Goal: Information Seeking & Learning: Learn about a topic

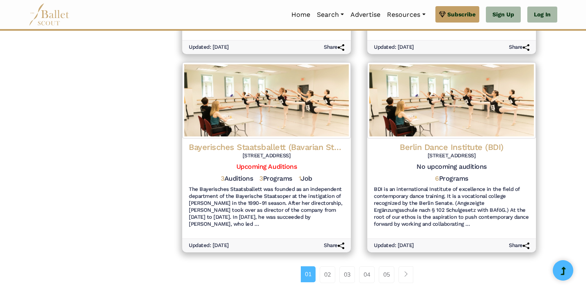
scroll to position [907, 0]
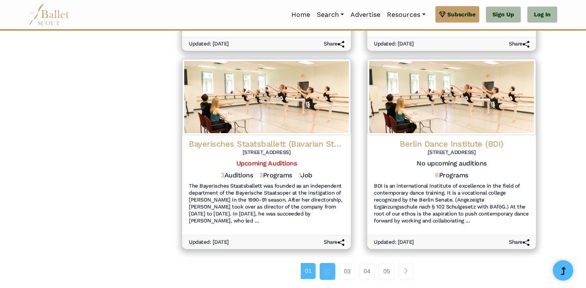
click at [329, 263] on link "02" at bounding box center [327, 271] width 16 height 16
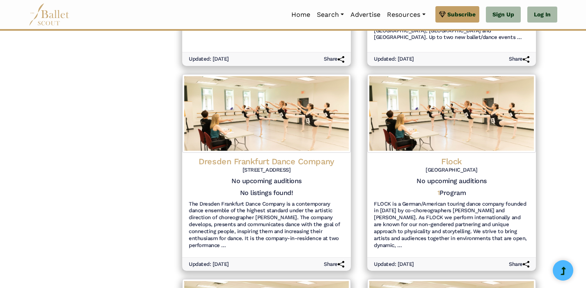
scroll to position [678, 0]
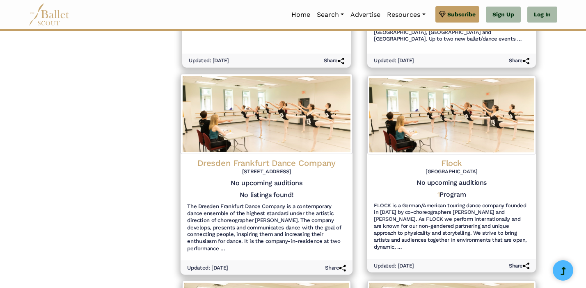
click at [290, 157] on h4 "Dresden Frankfurt Dance Company" at bounding box center [266, 162] width 159 height 11
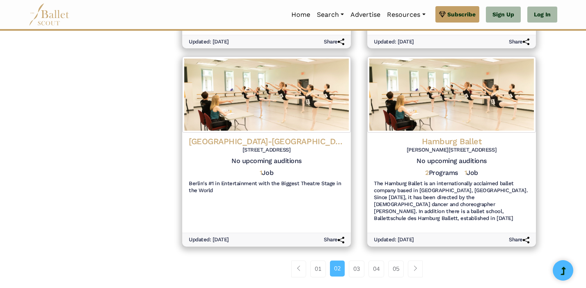
scroll to position [905, 0]
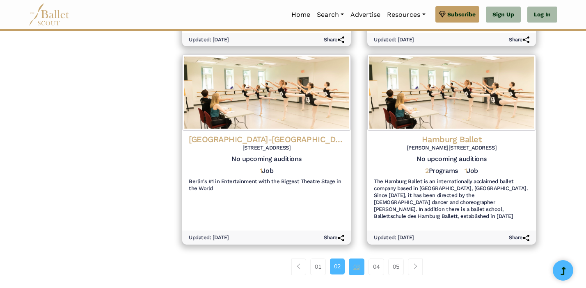
click at [358, 259] on link "03" at bounding box center [357, 267] width 16 height 16
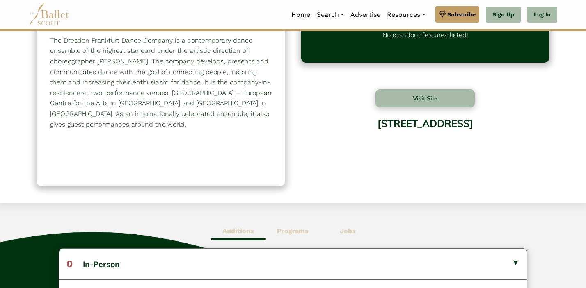
scroll to position [43, 0]
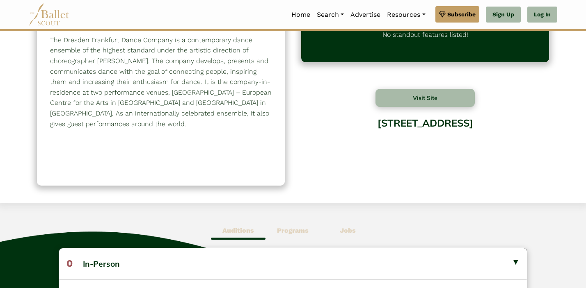
drag, startPoint x: 456, startPoint y: 146, endPoint x: 319, endPoint y: 122, distance: 139.9
click at [319, 122] on div "Schmidtstraße 12, 60326 Frankfurt am Main, Germany" at bounding box center [425, 144] width 248 height 66
copy div "Schmidtstraße 12, 60326 Frankfurt am Main, Germany"
click at [529, 103] on div "Visit Site" at bounding box center [425, 98] width 248 height 18
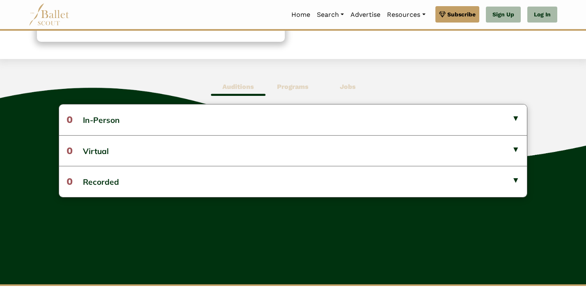
scroll to position [189, 0]
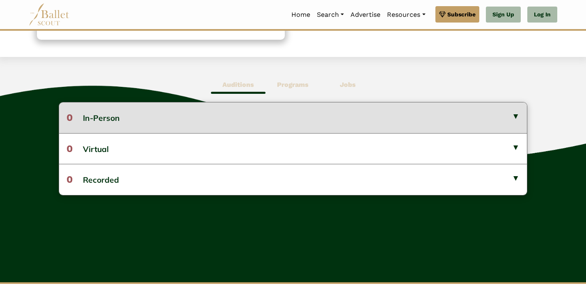
click at [419, 115] on button "0 In-Person" at bounding box center [292, 118] width 467 height 30
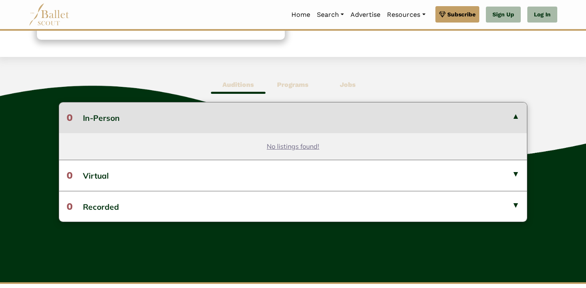
click at [419, 115] on button "0 In-Person" at bounding box center [292, 118] width 467 height 30
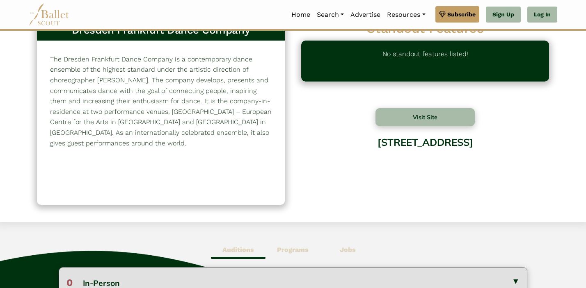
scroll to position [0, 0]
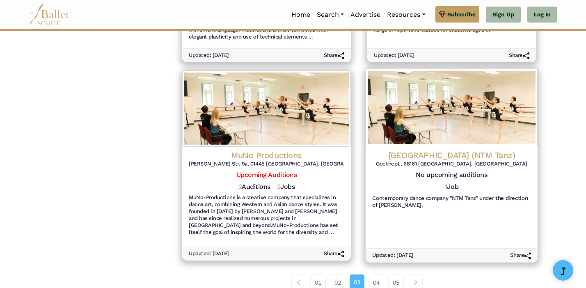
scroll to position [898, 0]
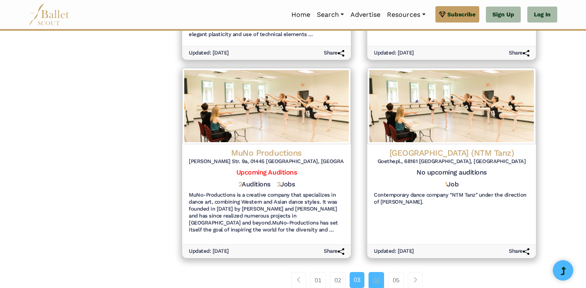
click at [375, 272] on link "04" at bounding box center [376, 280] width 16 height 16
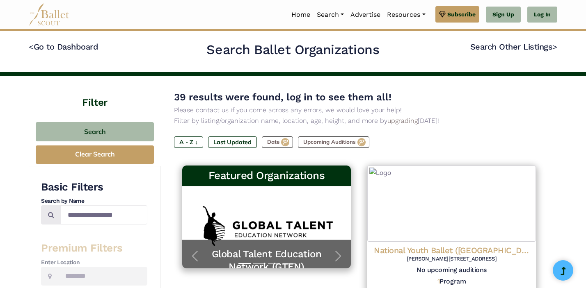
type input "*******"
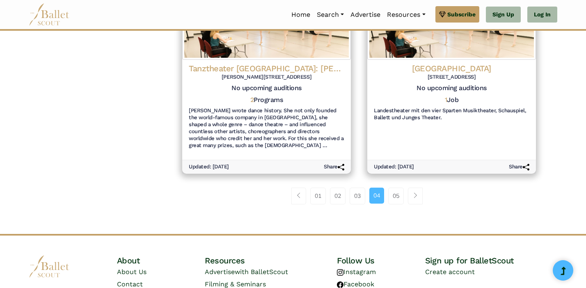
scroll to position [978, 0]
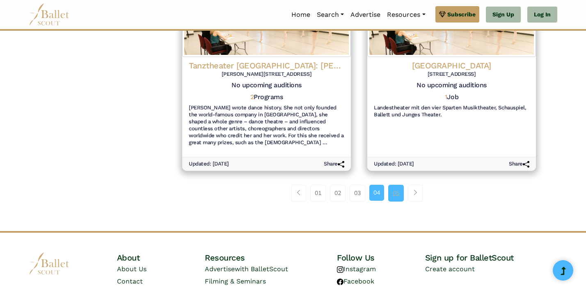
click at [401, 189] on link "05" at bounding box center [396, 193] width 16 height 16
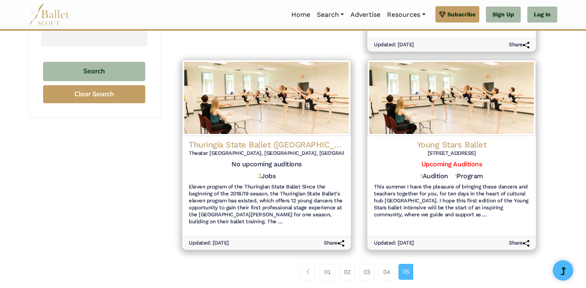
scroll to position [278, 0]
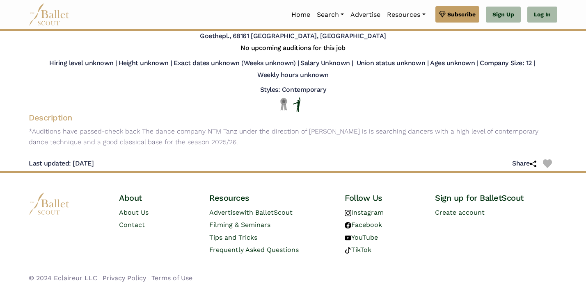
scroll to position [58, 0]
